Goal: Task Accomplishment & Management: Complete application form

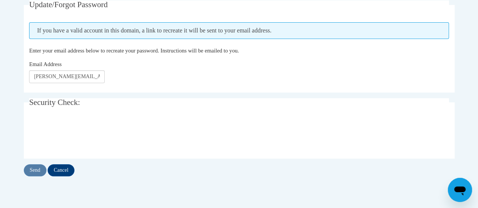
scroll to position [189, 0]
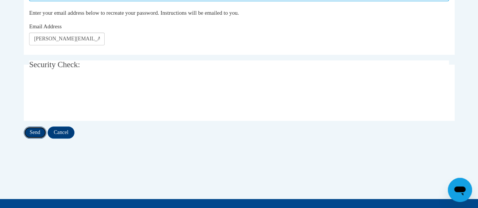
click at [39, 131] on input "Send" at bounding box center [35, 133] width 23 height 12
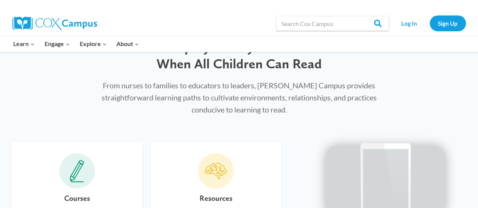
scroll to position [415, 0]
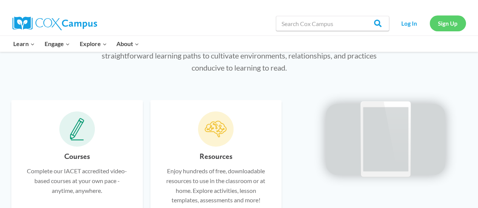
click at [456, 28] on link "Sign Up" at bounding box center [447, 22] width 36 height 15
